Goal: Contribute content: Add original content to the website for others to see

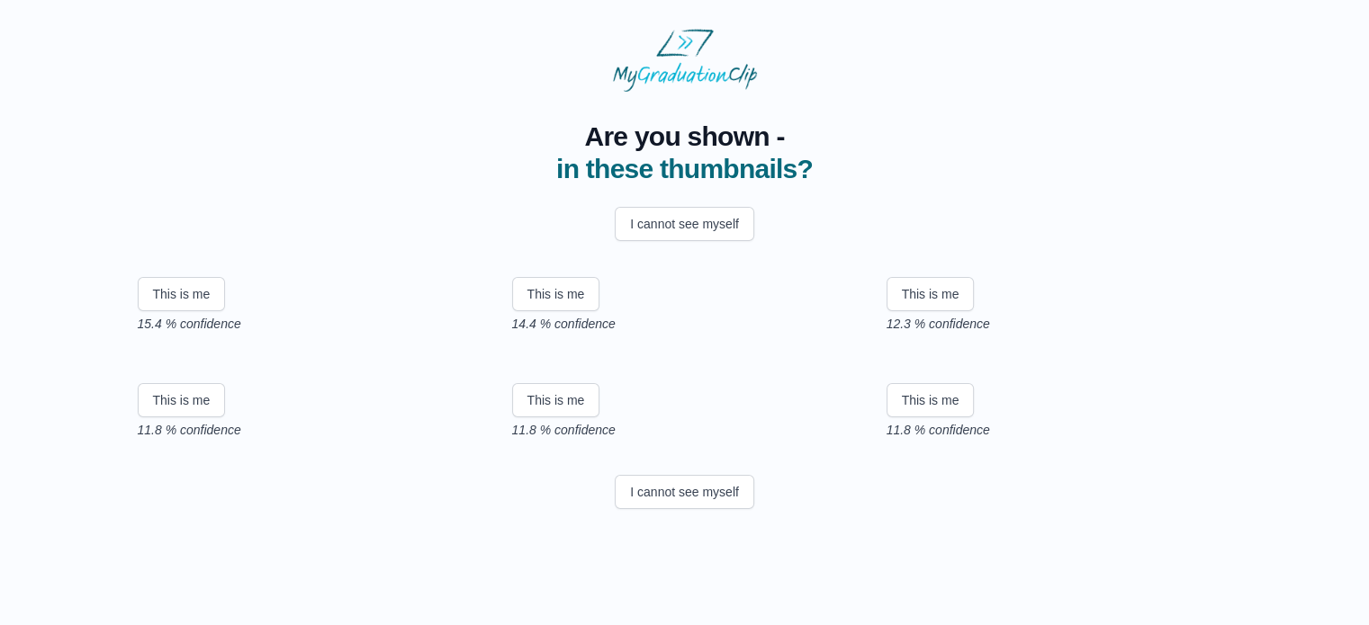
scroll to position [306, 0]
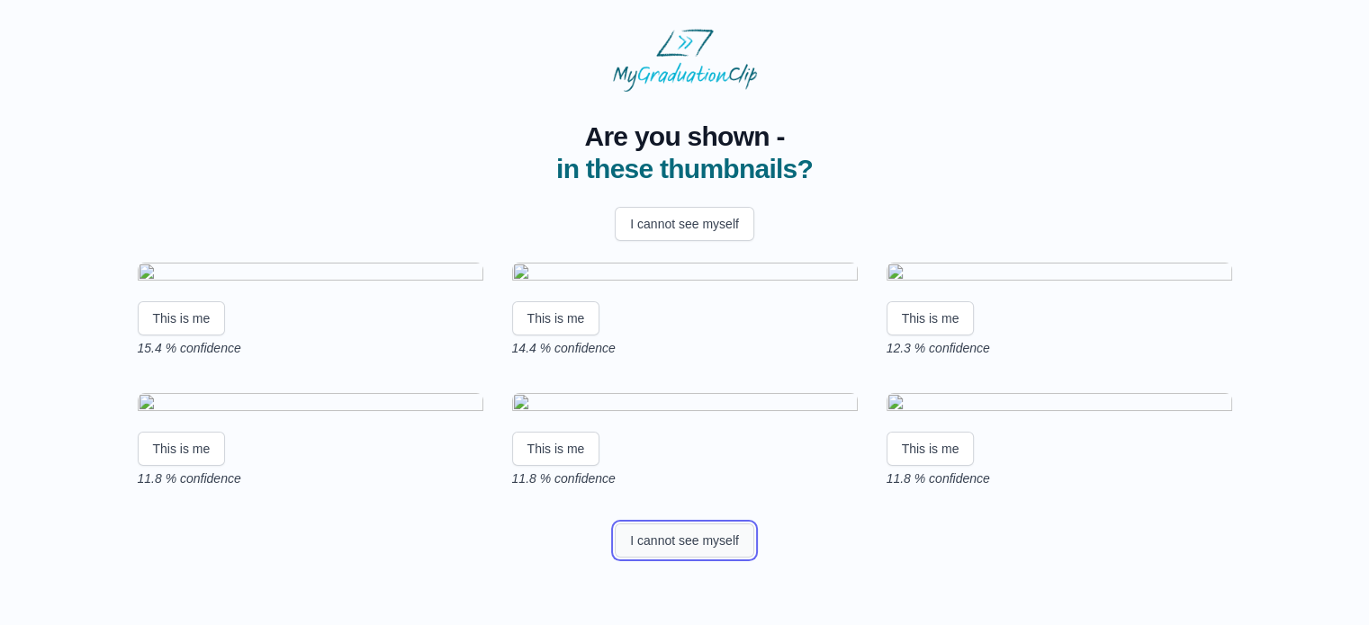
click at [657, 558] on button "I cannot see myself" at bounding box center [684, 541] width 139 height 34
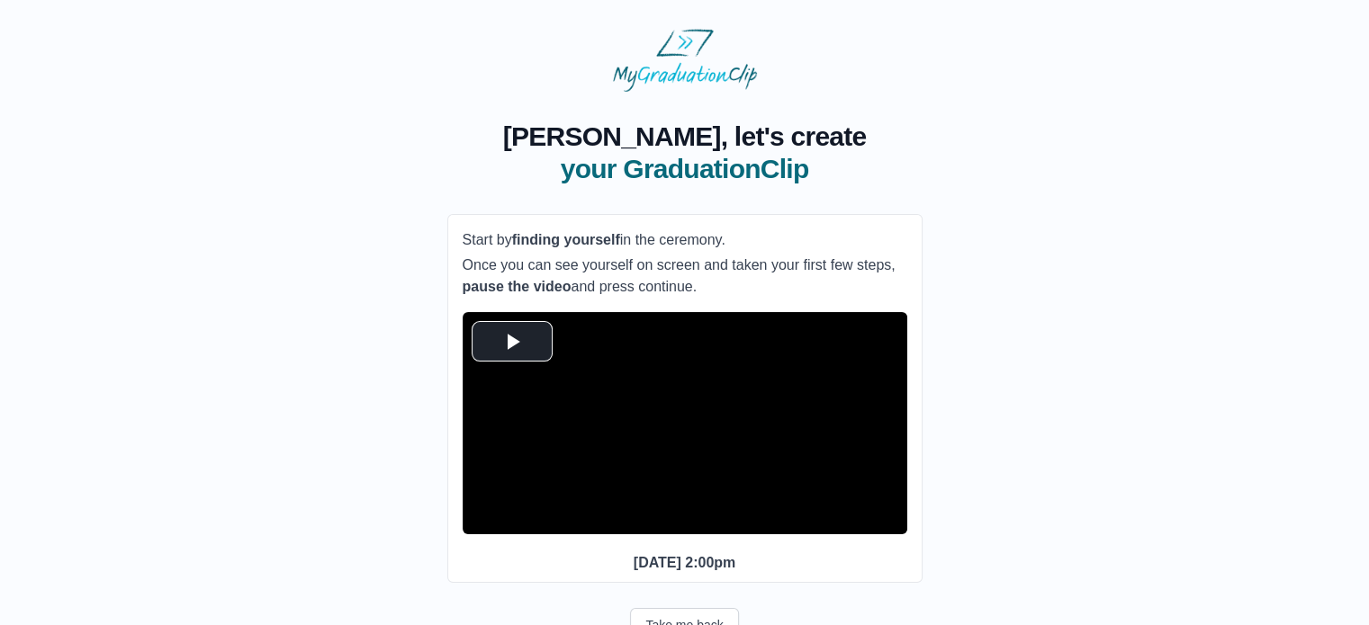
scroll to position [11, 0]
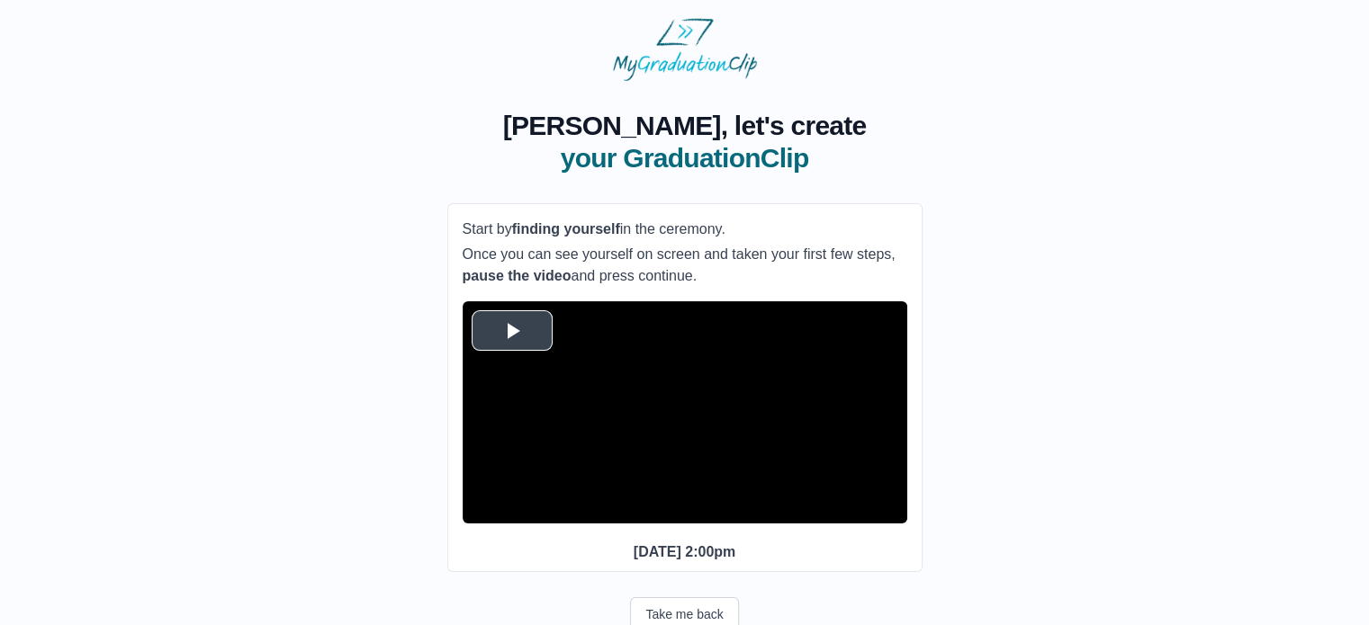
click at [512, 330] on span "Video Player" at bounding box center [512, 330] width 0 height 0
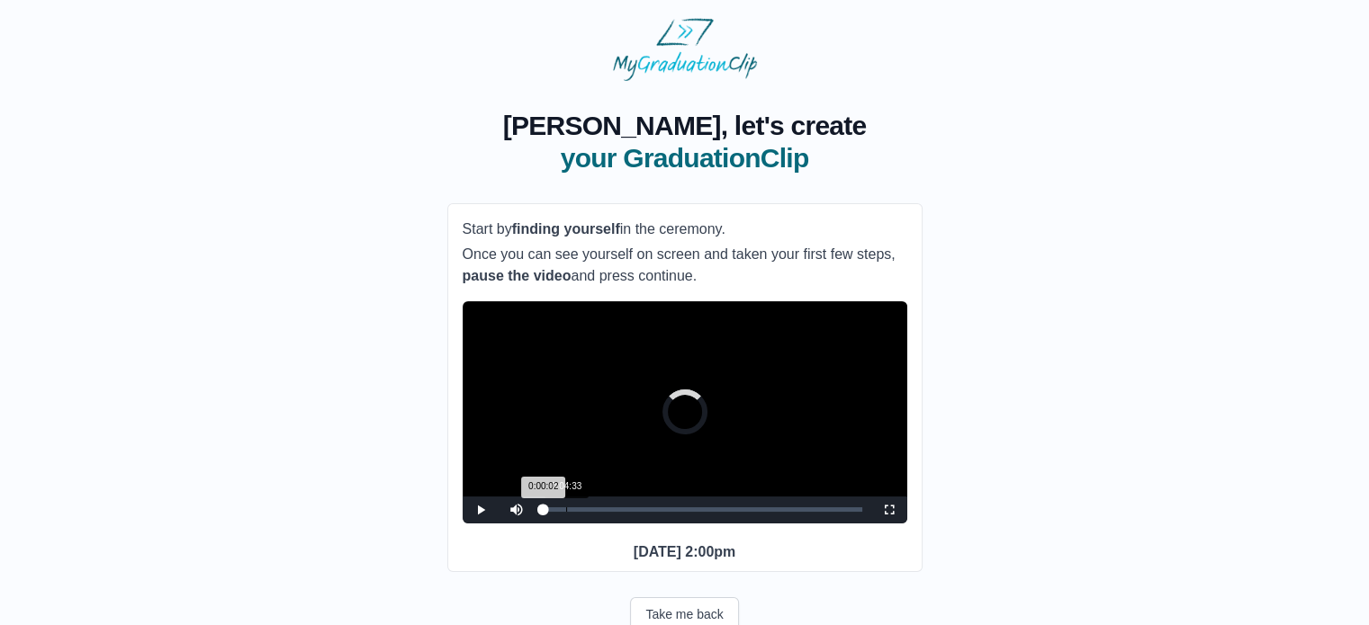
click at [565, 524] on div "Loaded : 0% 0:04:33 0:00:02 Progress : 0%" at bounding box center [702, 510] width 337 height 27
click at [889, 510] on span "Video Player" at bounding box center [889, 510] width 0 height 0
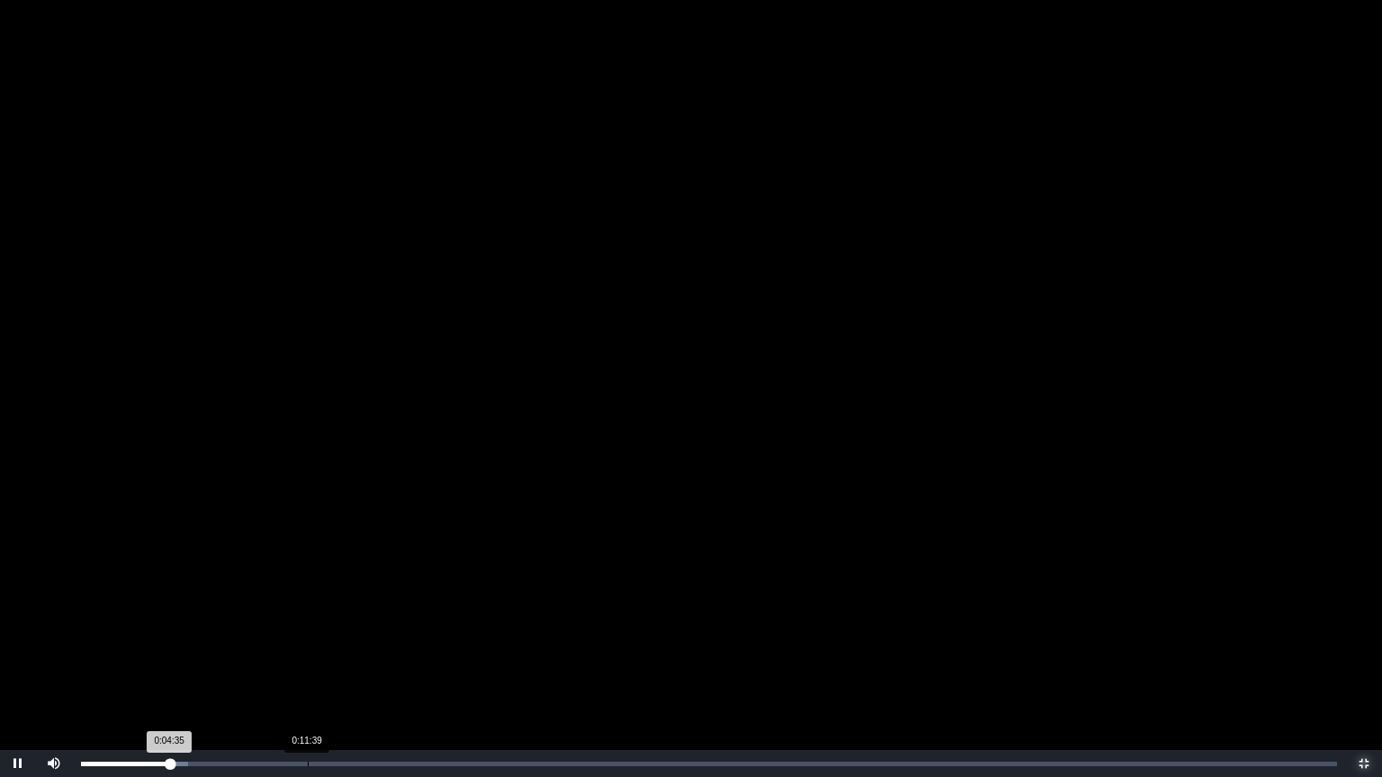
click at [310, 624] on div "Loaded : 0% 0:11:39 0:04:35 Progress : 0%" at bounding box center [709, 763] width 1274 height 27
click at [346, 624] on div "Loaded : 0% 0:13:24 0:13:36 Progress : 0%" at bounding box center [709, 763] width 1274 height 27
click at [292, 624] on div "Loaded : 0% 0:10:49 0:10:49 Progress : 0%" at bounding box center [709, 763] width 1274 height 27
click at [256, 624] on video "Video Player" at bounding box center [691, 388] width 1382 height 777
click at [256, 624] on div "Loaded : 0% 0:09:54 0:10:50 Progress : 0%" at bounding box center [709, 763] width 1274 height 27
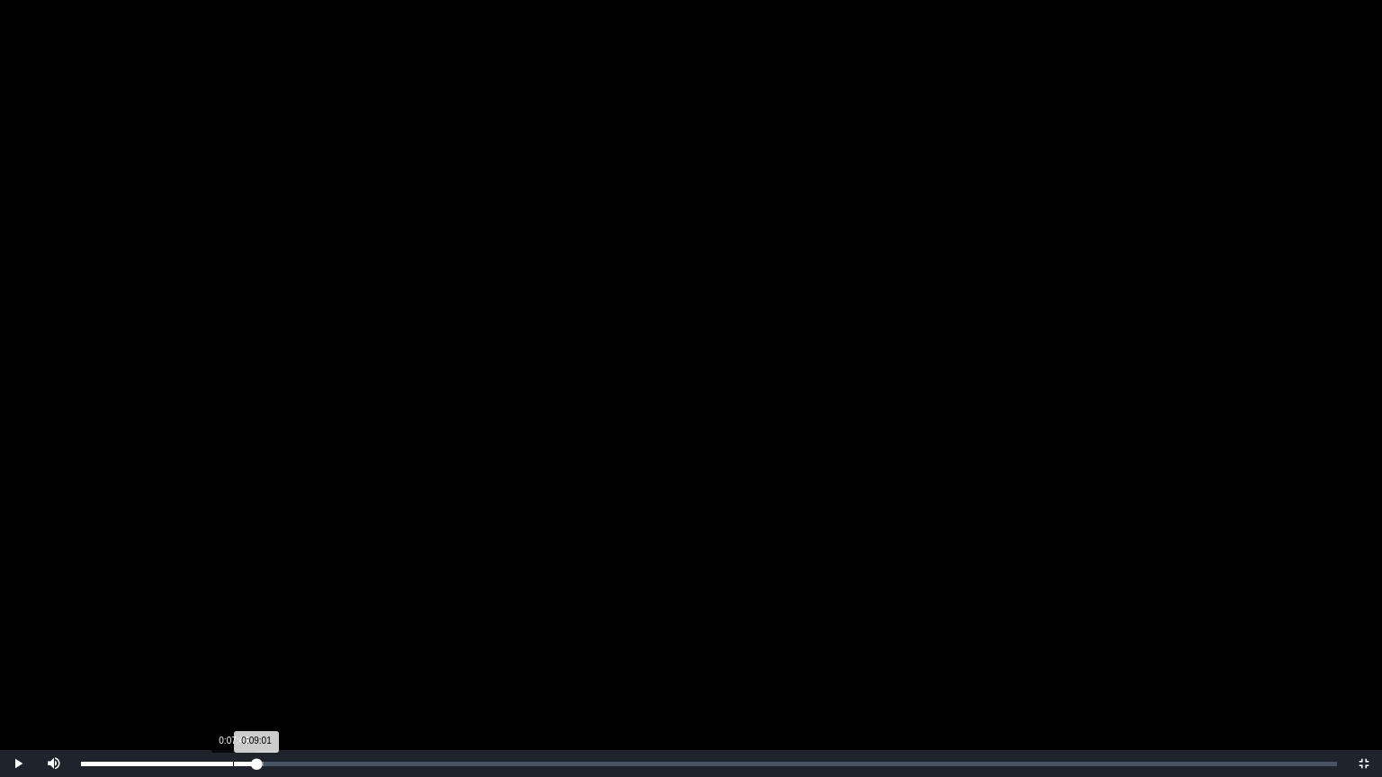
click at [233, 624] on div "Loaded : 0% 0:07:49 0:09:01 Progress : 0%" at bounding box center [709, 763] width 1274 height 27
click at [192, 624] on div "Loaded : 0% 0:05:49 0:07:49 Progress : 0%" at bounding box center [709, 763] width 1274 height 27
click at [166, 624] on div "Loaded : 0% 0:04:23 0:05:41 Progress : 0%" at bounding box center [709, 763] width 1274 height 27
click at [126, 624] on div "Loaded : 0% 0:03:03 0:04:20 Progress : 0%" at bounding box center [709, 763] width 1274 height 27
click at [107, 624] on video "Video Player" at bounding box center [691, 388] width 1382 height 777
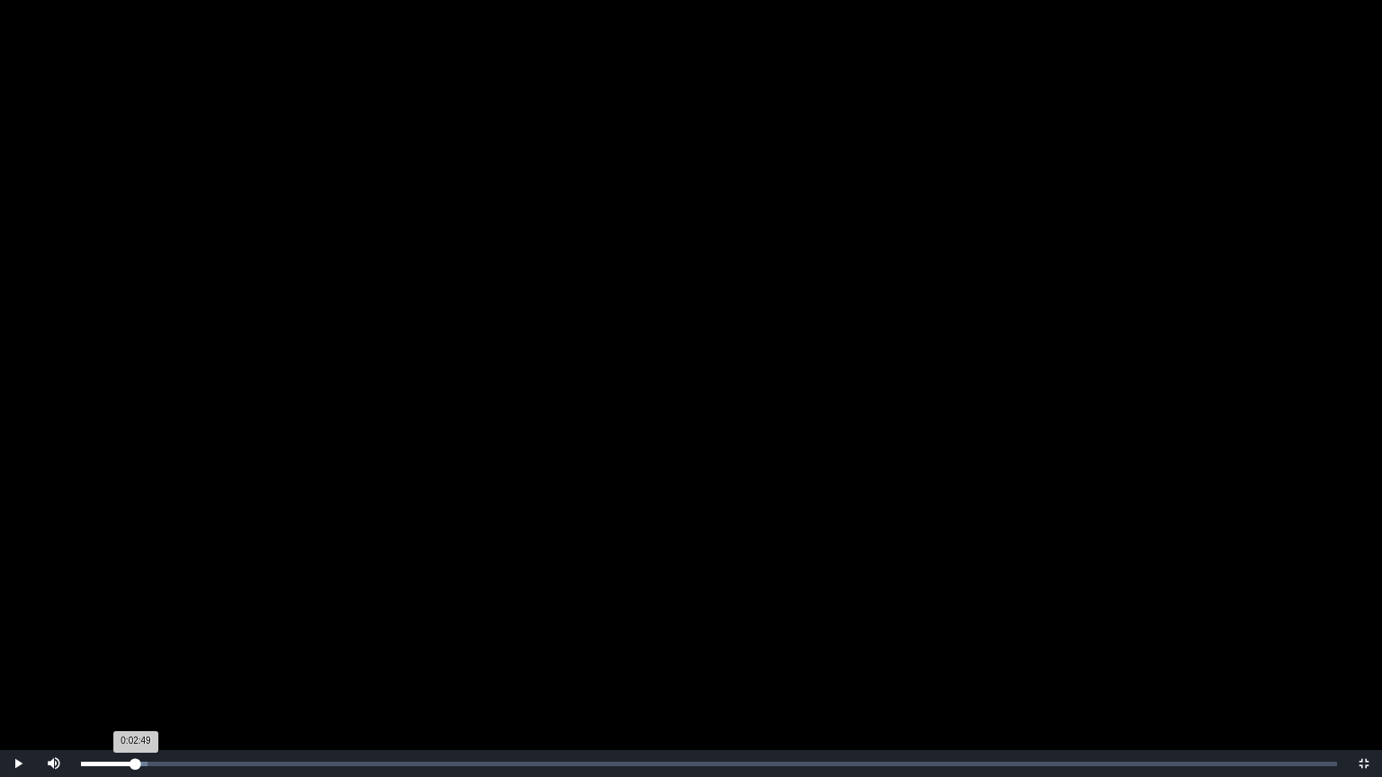
click at [136, 624] on div "Loaded : 0% 0:02:49 0:02:49 Progress : 0%" at bounding box center [709, 763] width 1274 height 27
click at [143, 624] on div "Loaded : 0% 0:03:08 0:03:11 Progress : 0%" at bounding box center [709, 764] width 1256 height 4
click at [129, 624] on div "0:02:27" at bounding box center [129, 764] width 1 height 4
click at [162, 624] on div "Loaded : 0% 0:04:09 0:02:25 Progress : 0%" at bounding box center [709, 763] width 1274 height 27
click at [200, 624] on div "Loaded : 0% 0:06:06 0:06:06 Progress : 0%" at bounding box center [709, 763] width 1274 height 27
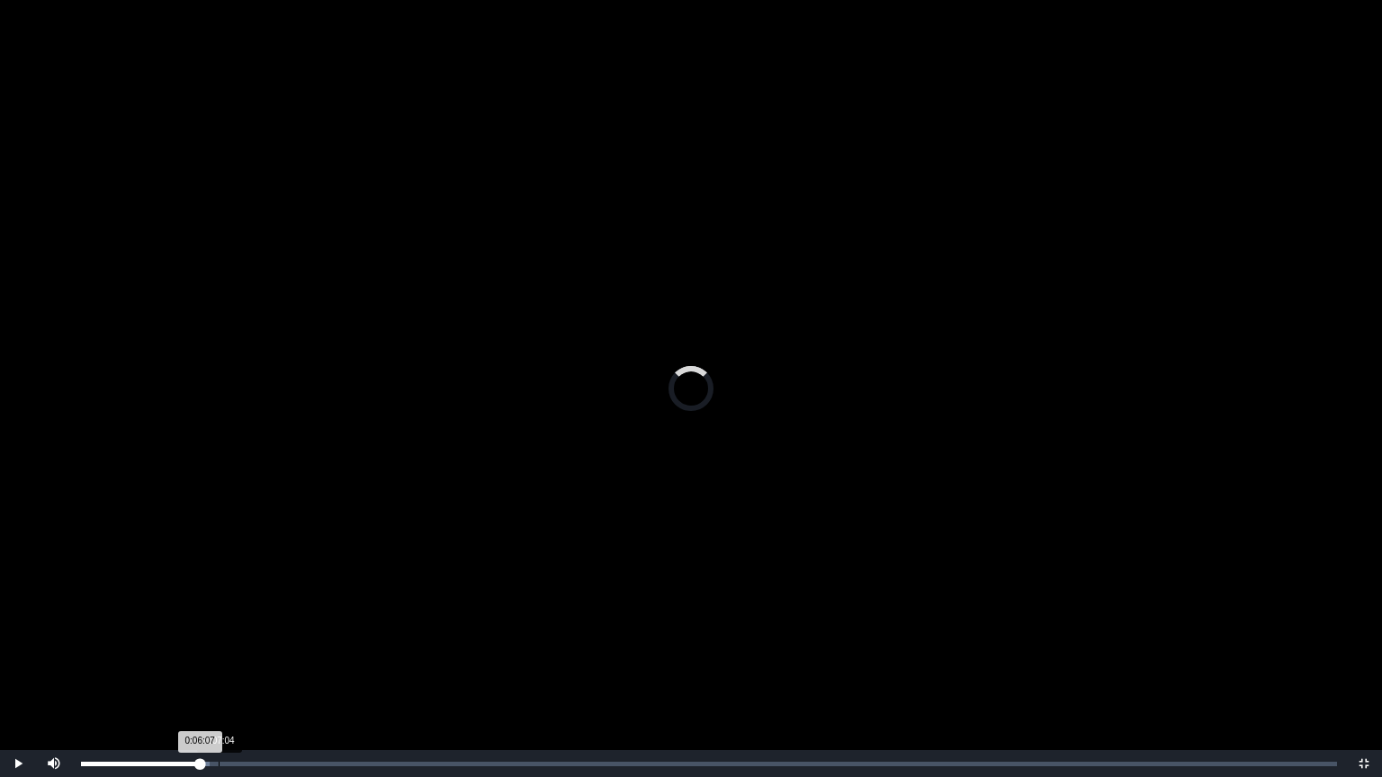
click at [220, 624] on div "Loaded : 0% 0:07:04 0:06:07 Progress : 0%" at bounding box center [709, 763] width 1274 height 27
click at [341, 624] on div "Loaded : 0% 0:12:26 0:07:10 Progress : 0%" at bounding box center [709, 763] width 1274 height 27
click at [460, 624] on div "Loaded : 0% 0:19:25 0:19:28 Progress : 0%" at bounding box center [709, 763] width 1274 height 27
click at [138, 624] on div "0:02:52" at bounding box center [137, 764] width 1 height 4
click at [150, 624] on div "Loaded : 0% 0:03:36 0:02:58 Progress : 0%" at bounding box center [709, 763] width 1274 height 27
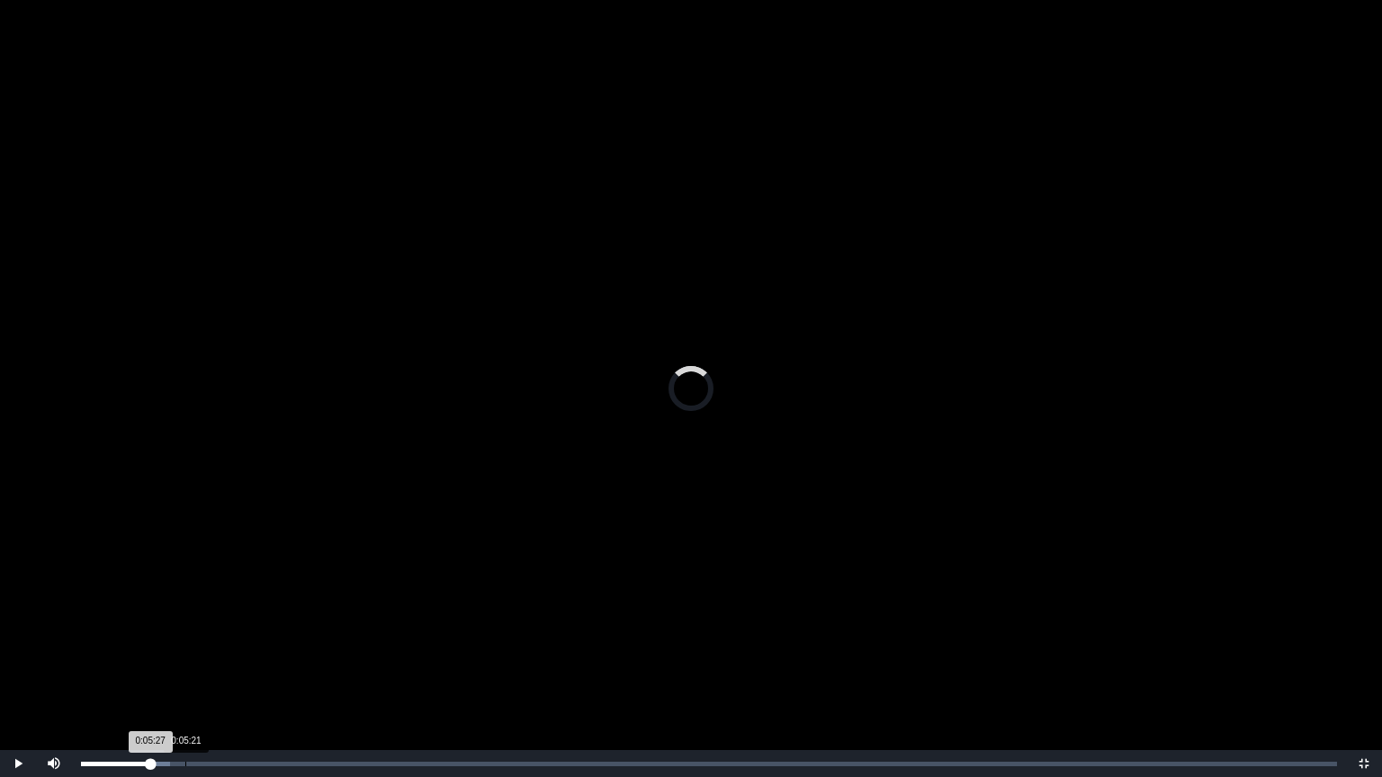
click at [187, 624] on div "Loaded : 0% 0:05:21 0:05:27 Progress : 0%" at bounding box center [709, 763] width 1274 height 27
click at [216, 624] on div "Loaded : 0% 0:06:56 0:06:56 Progress : 0%" at bounding box center [709, 763] width 1274 height 27
click at [241, 624] on div "Loaded : 0% 0:08:14 0:08:14 Progress : 0%" at bounding box center [709, 764] width 1256 height 4
click at [263, 624] on div "Loaded : 0% 0:09:09 0:08:14 Progress : 0%" at bounding box center [709, 763] width 1274 height 27
click at [297, 624] on div "Loaded : 0% 0:09:31 0:09:21 Progress : 0%" at bounding box center [709, 763] width 1274 height 27
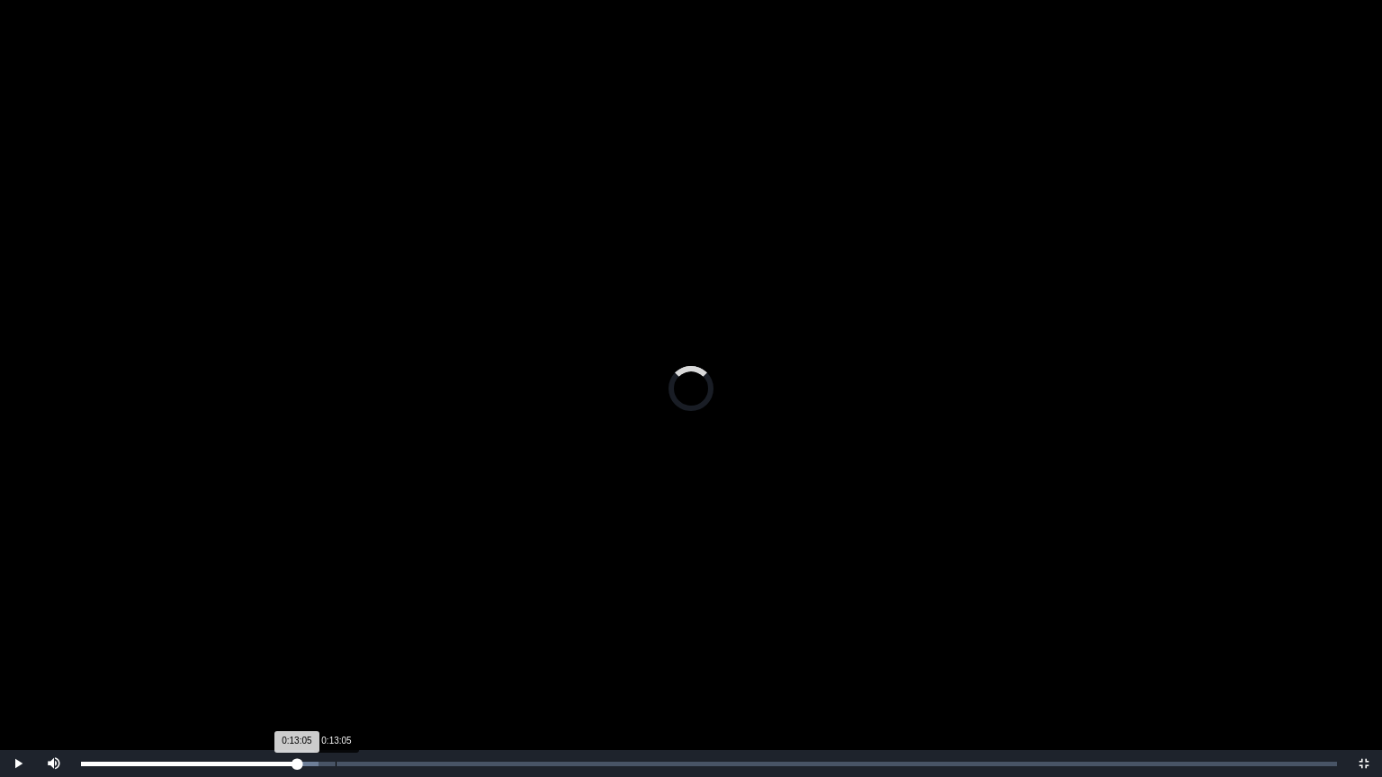
click at [336, 624] on div "Loaded : 0% 0:13:05 0:13:05 Progress : 0%" at bounding box center [709, 763] width 1274 height 27
click at [255, 624] on div "Loaded : 0% 0:08:55 0:13:14 Progress : 0%" at bounding box center [709, 763] width 1274 height 27
click at [209, 624] on div "0:06:34" at bounding box center [209, 764] width 1 height 4
click at [202, 624] on div "0:06:20 Progress : 0%" at bounding box center [142, 764] width 123 height 4
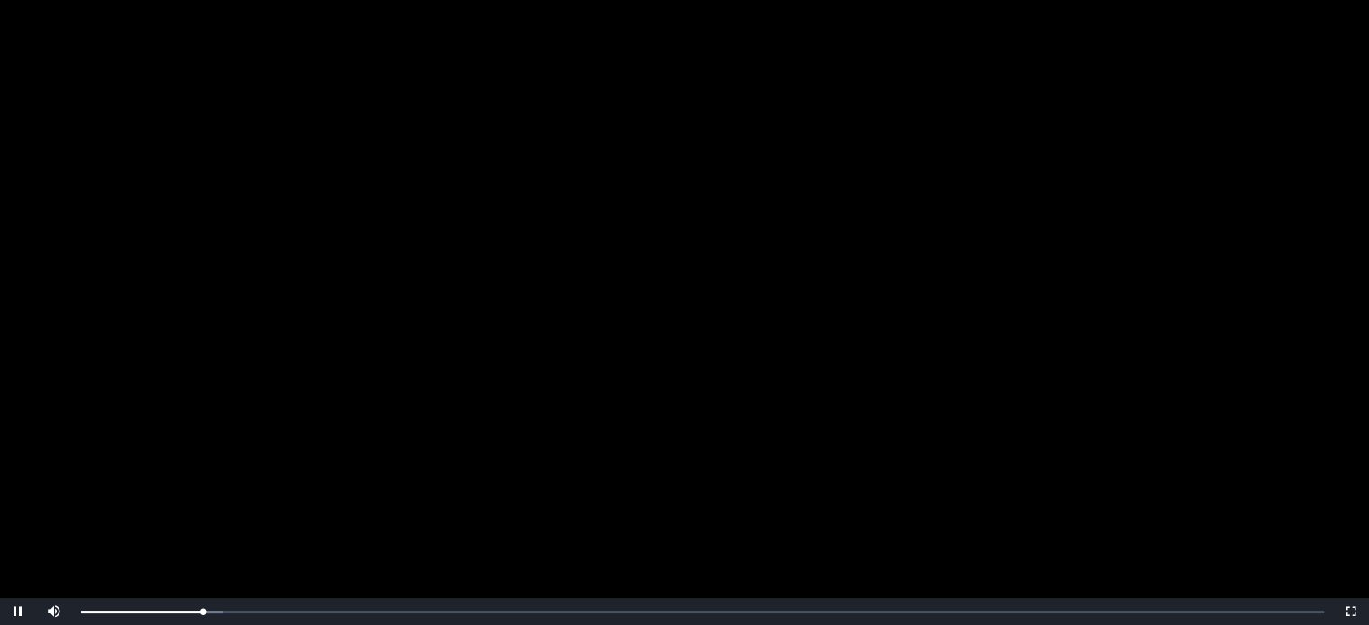
scroll to position [181, 0]
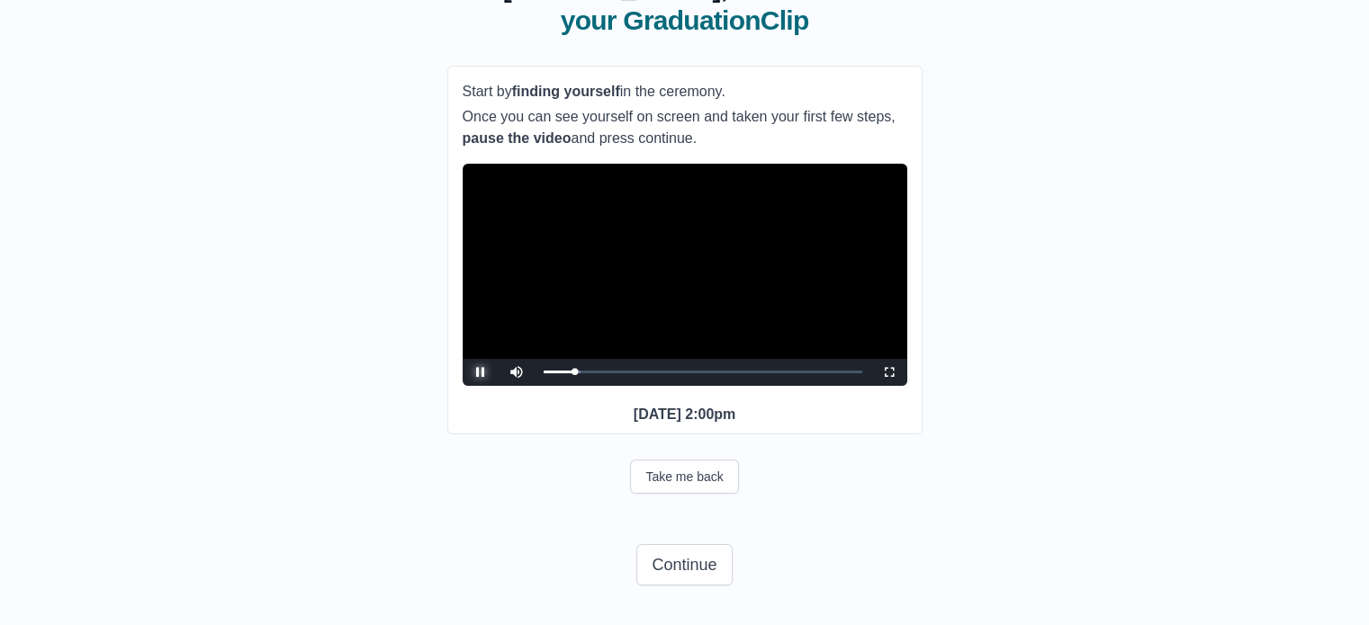
click at [480, 373] on span "Video Player" at bounding box center [480, 373] width 0 height 0
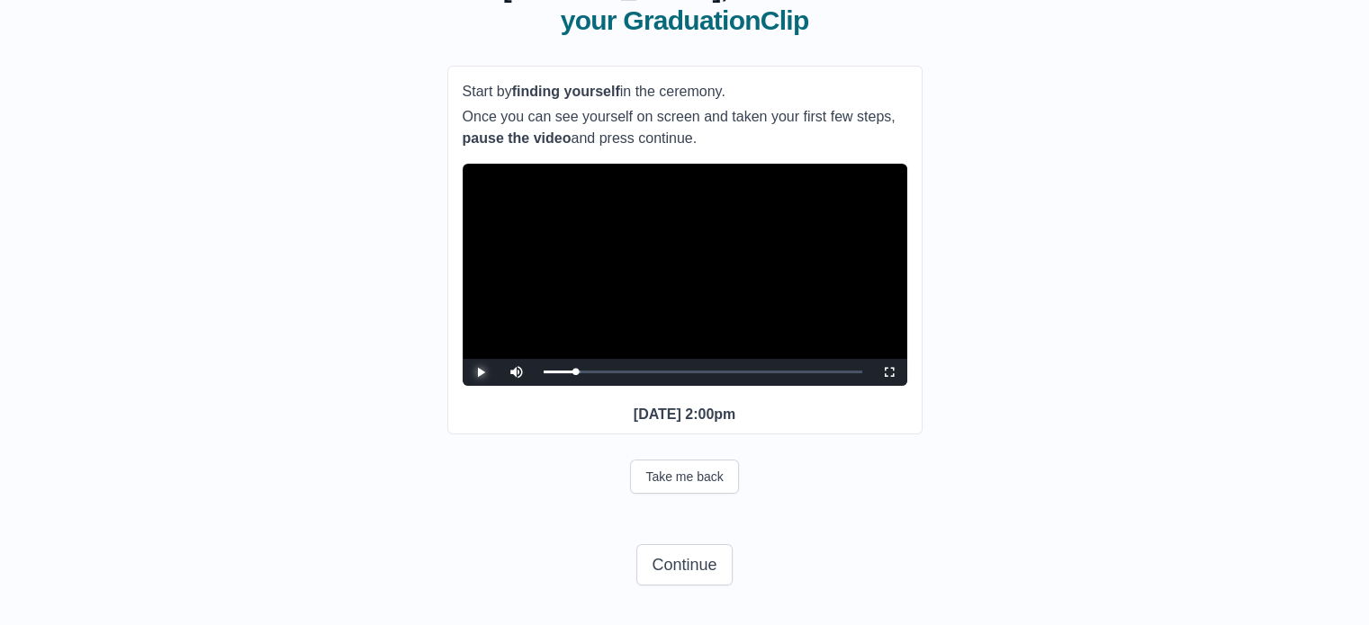
click at [480, 373] on span "Video Player" at bounding box center [480, 373] width 0 height 0
click at [572, 370] on div "0:06:01 Progress : 0%" at bounding box center [559, 372] width 32 height 4
click at [574, 370] on div "0:06:34 Progress : 0%" at bounding box center [558, 372] width 31 height 4
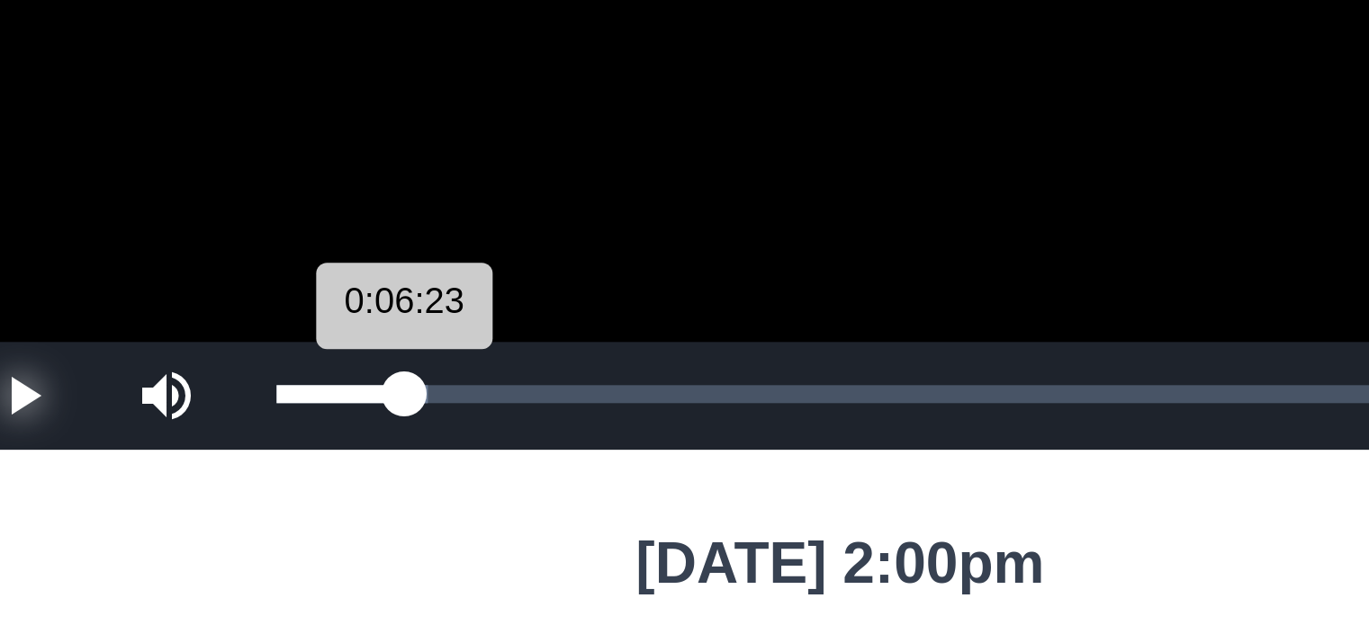
click at [574, 370] on div "0:06:23 Progress : 0%" at bounding box center [559, 372] width 32 height 4
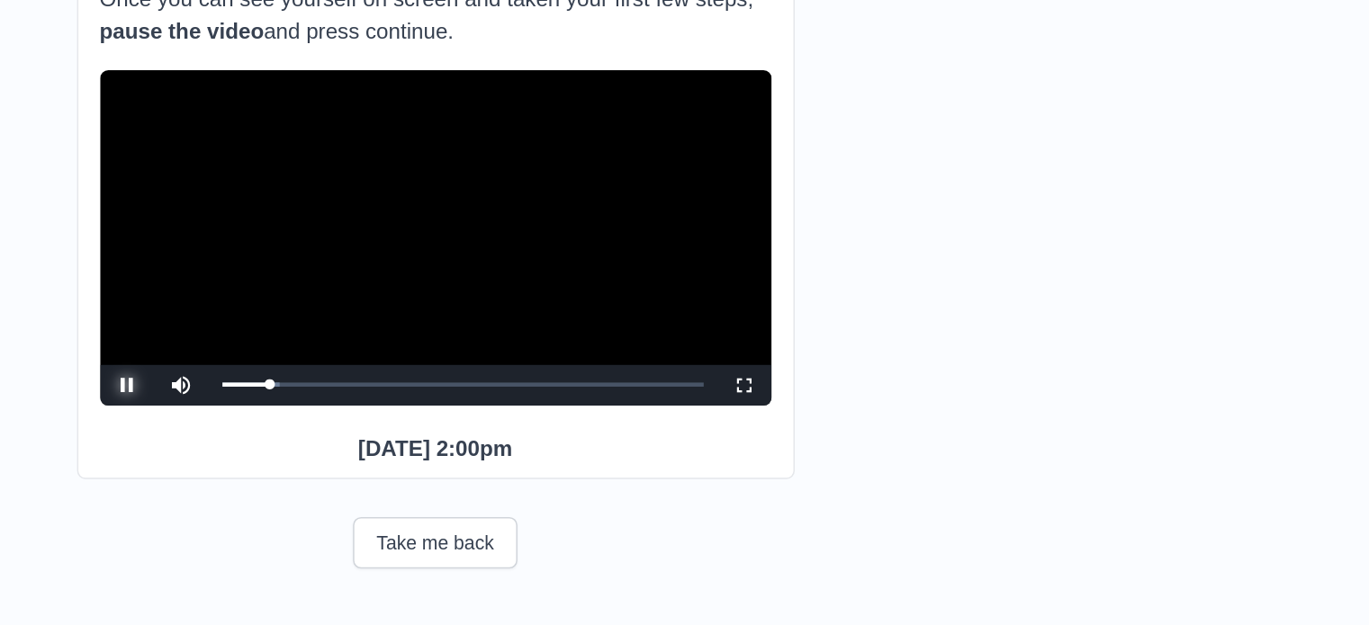
click at [480, 373] on span "Video Player" at bounding box center [480, 373] width 0 height 0
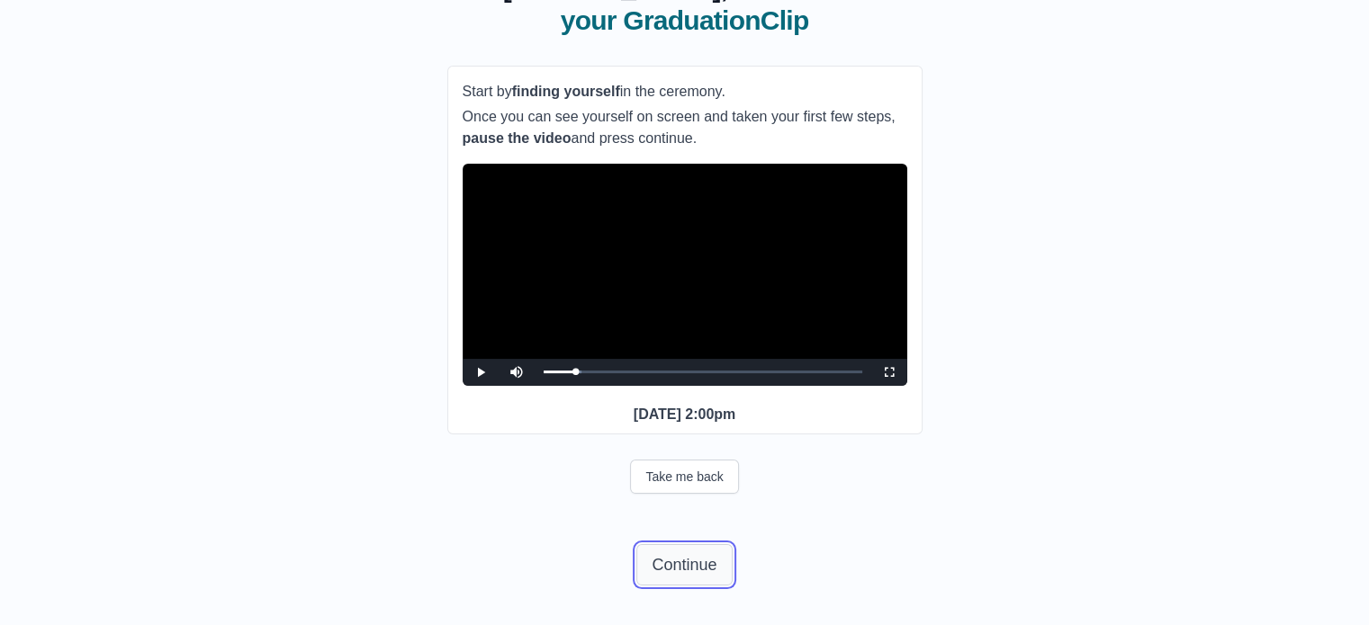
click at [661, 571] on button "Continue" at bounding box center [683, 564] width 95 height 41
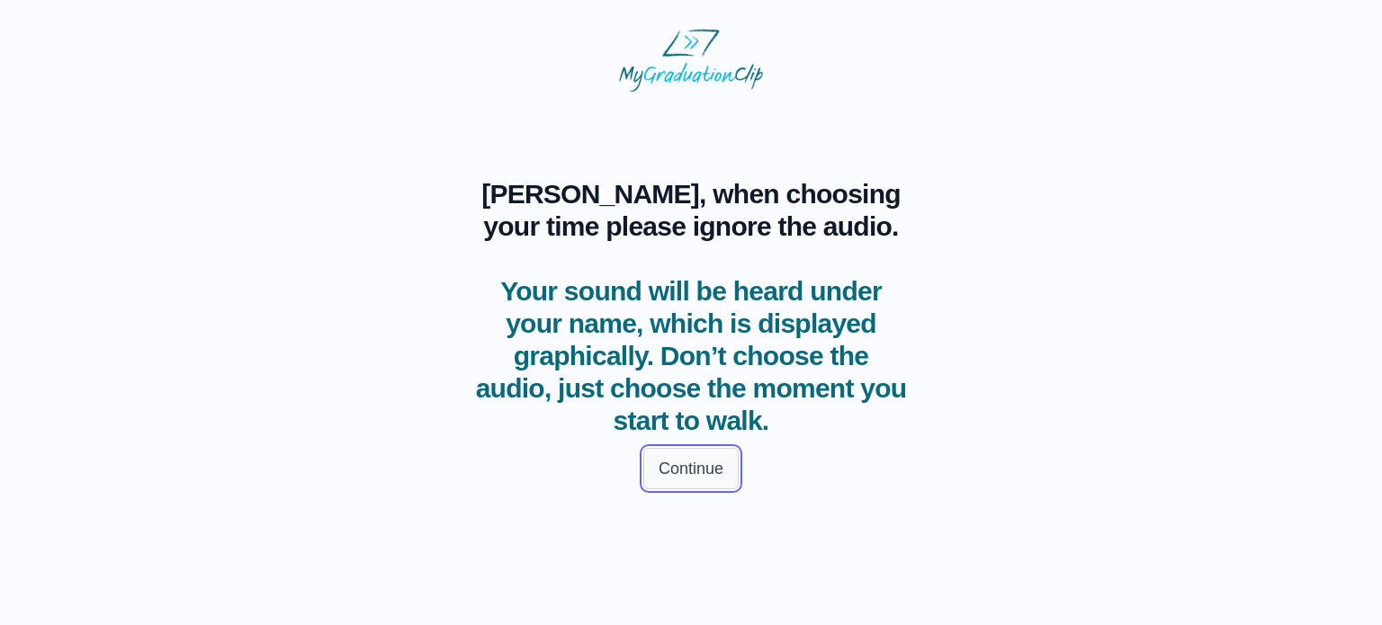
click at [687, 471] on button "Continue" at bounding box center [690, 468] width 95 height 41
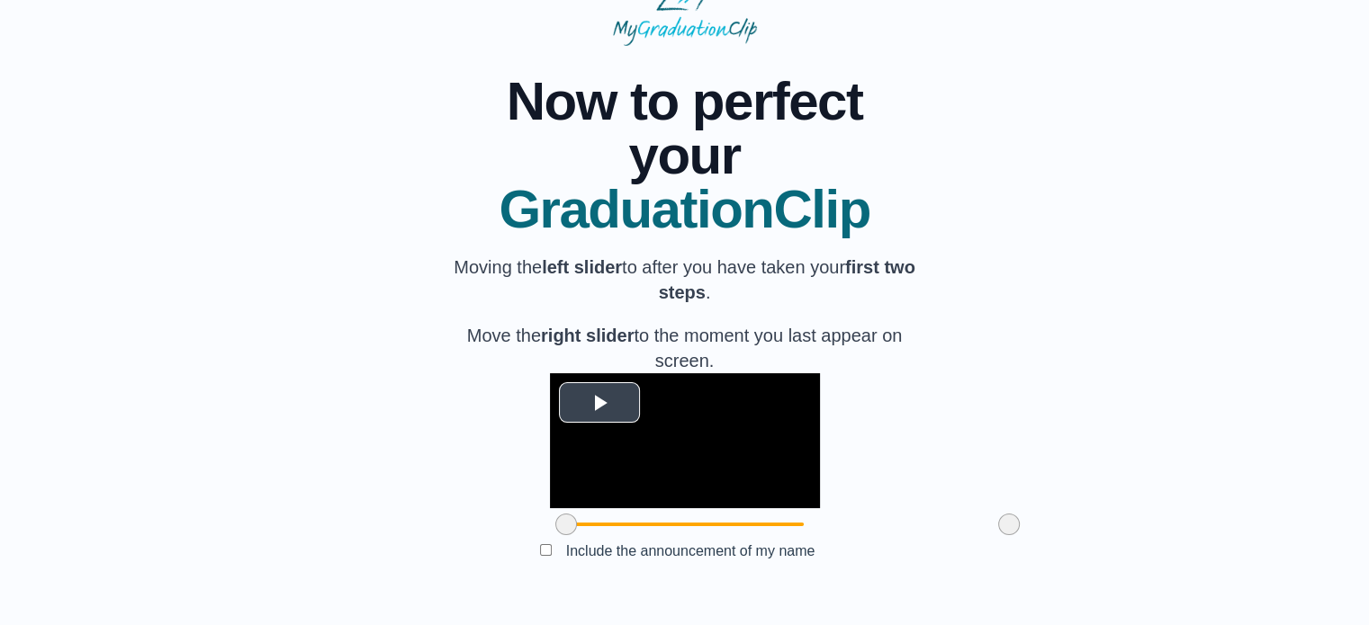
scroll to position [177, 0]
click at [559, 382] on button "Play Video" at bounding box center [599, 402] width 81 height 40
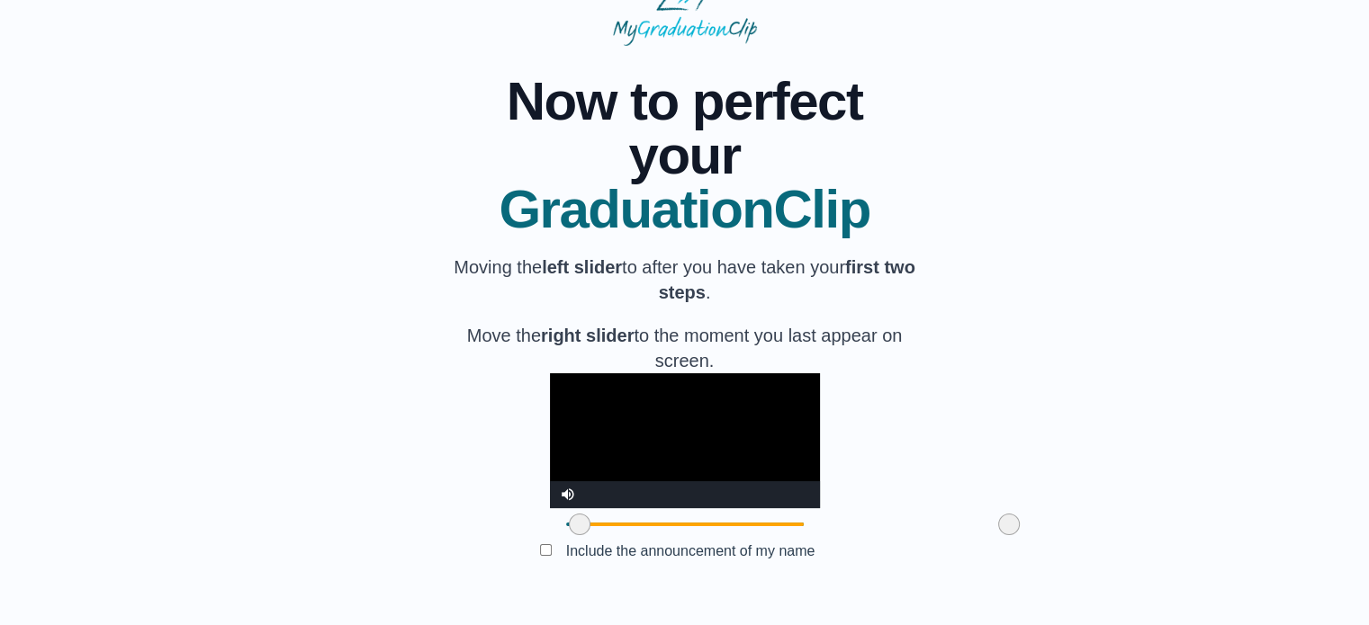
drag, startPoint x: 462, startPoint y: 527, endPoint x: 476, endPoint y: 526, distance: 14.4
click at [569, 526] on span at bounding box center [580, 525] width 22 height 22
click at [391, 413] on div "**********" at bounding box center [684, 321] width 1311 height 551
click at [550, 442] on video "Video Player" at bounding box center [685, 440] width 270 height 135
drag, startPoint x: 473, startPoint y: 525, endPoint x: 503, endPoint y: 525, distance: 29.7
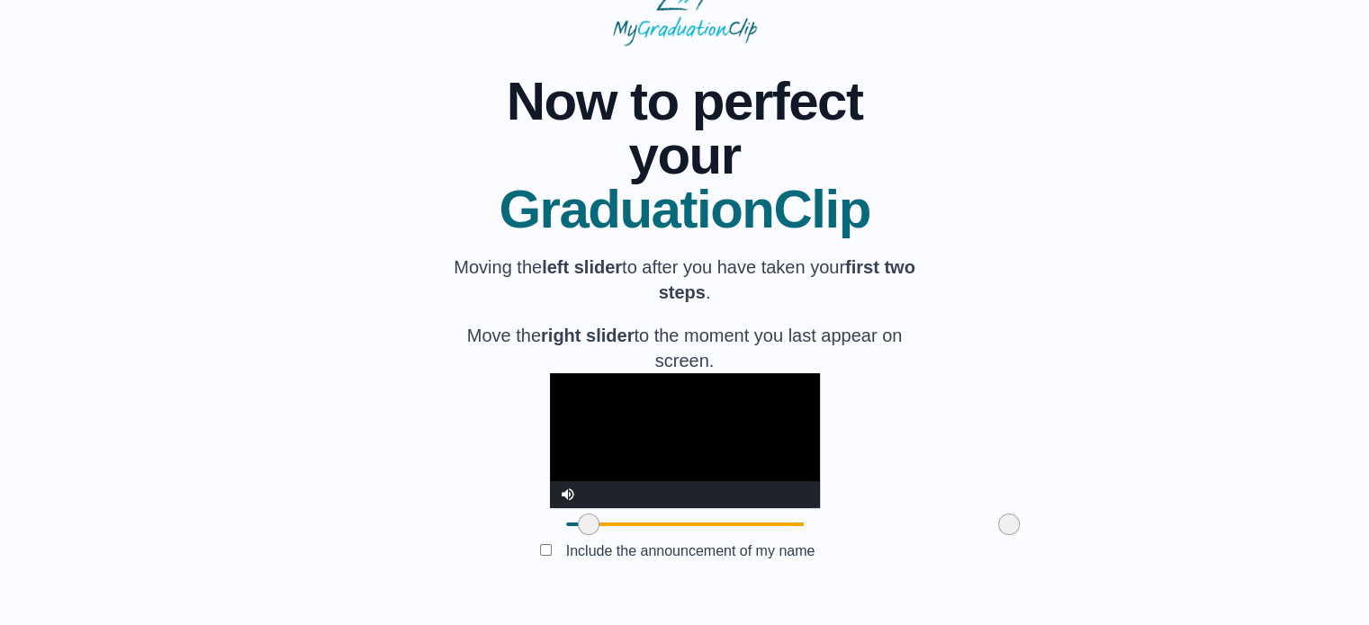
click at [578, 525] on span at bounding box center [589, 525] width 22 height 22
click at [550, 427] on video "Video Player" at bounding box center [685, 440] width 270 height 135
drag, startPoint x: 510, startPoint y: 525, endPoint x: 728, endPoint y: 534, distance: 217.9
click at [818, 534] on span at bounding box center [829, 525] width 22 height 22
drag, startPoint x: 728, startPoint y: 534, endPoint x: 710, endPoint y: 538, distance: 18.4
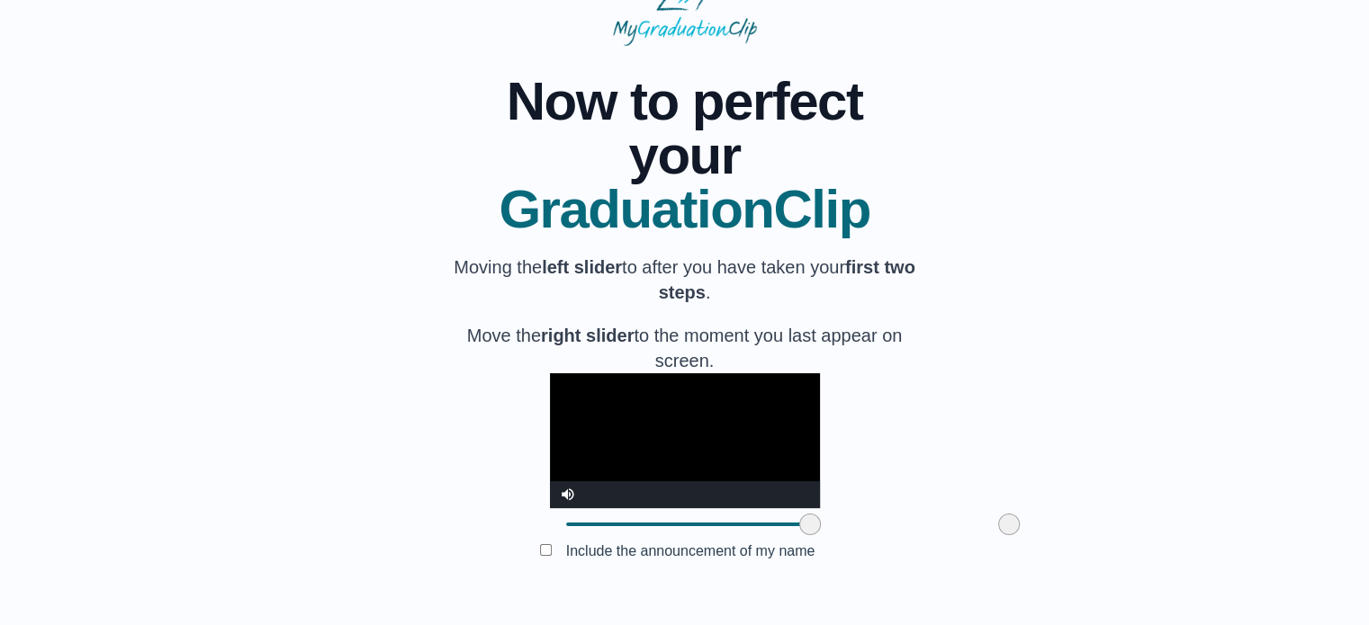
drag, startPoint x: 710, startPoint y: 538, endPoint x: 344, endPoint y: 496, distance: 368.6
click at [344, 496] on div "**********" at bounding box center [684, 321] width 1311 height 551
click at [666, 410] on video "Video Player" at bounding box center [685, 440] width 270 height 135
click at [994, 535] on span at bounding box center [1005, 525] width 22 height 22
click at [675, 586] on button "Submit" at bounding box center [685, 579] width 70 height 34
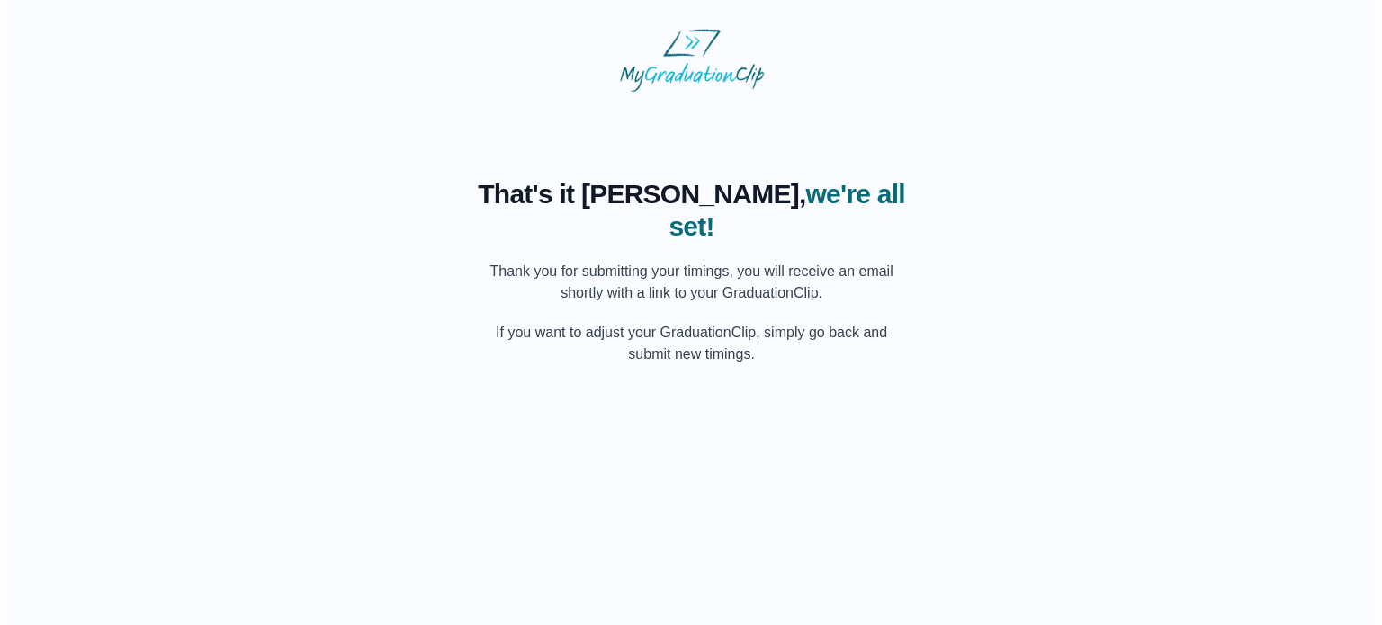
scroll to position [0, 0]
